Goal: Task Accomplishment & Management: Manage account settings

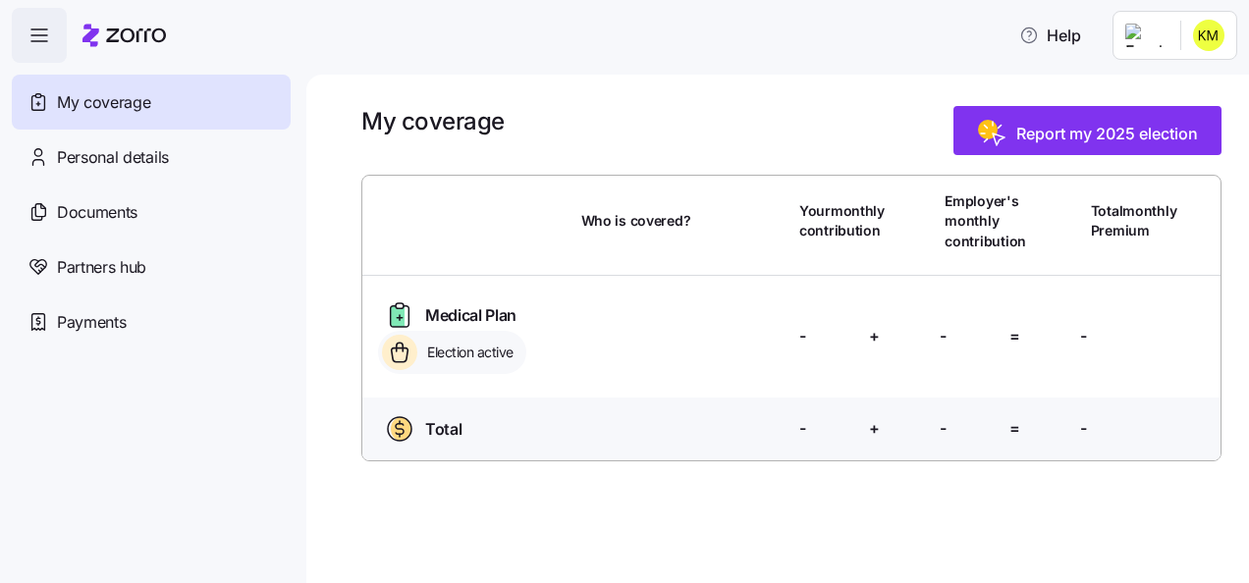
click at [581, 108] on div "My coverage Report my 2025 election Who is covered? Your monthly contribution E…" at bounding box center [777, 329] width 943 height 509
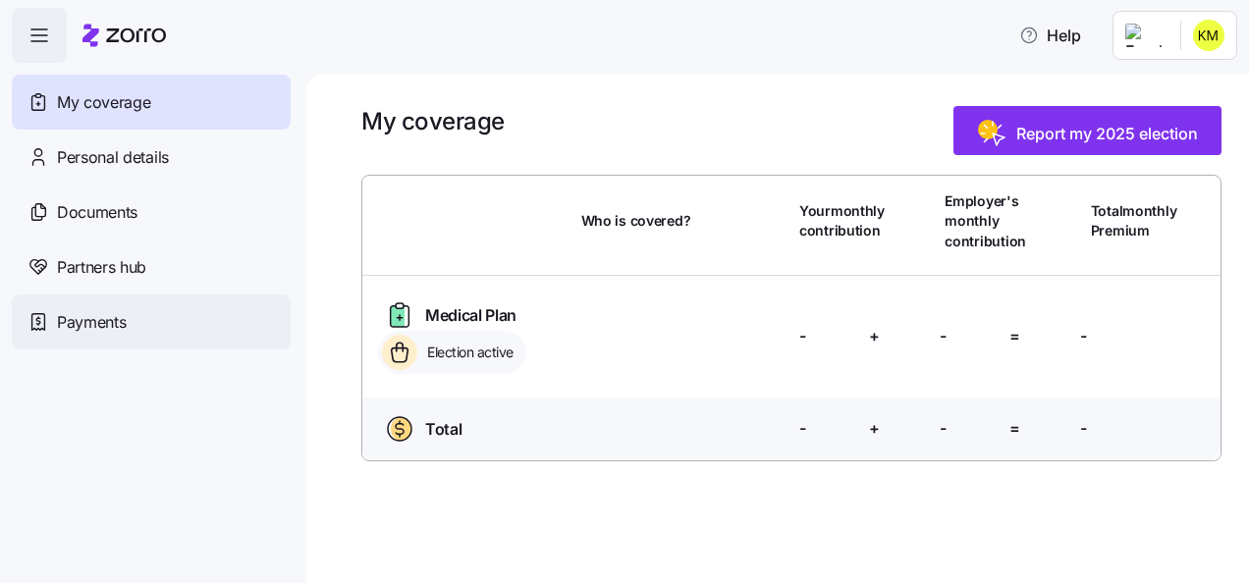
click at [141, 318] on div "Payments" at bounding box center [151, 322] width 279 height 55
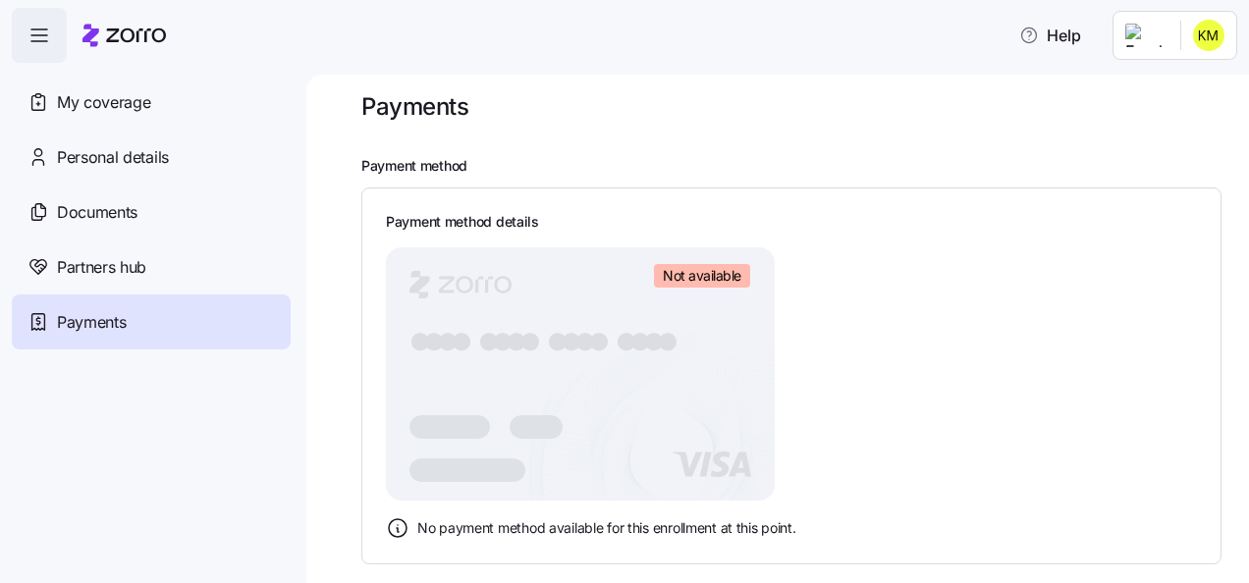
scroll to position [19, 0]
